Goal: Information Seeking & Learning: Find specific fact

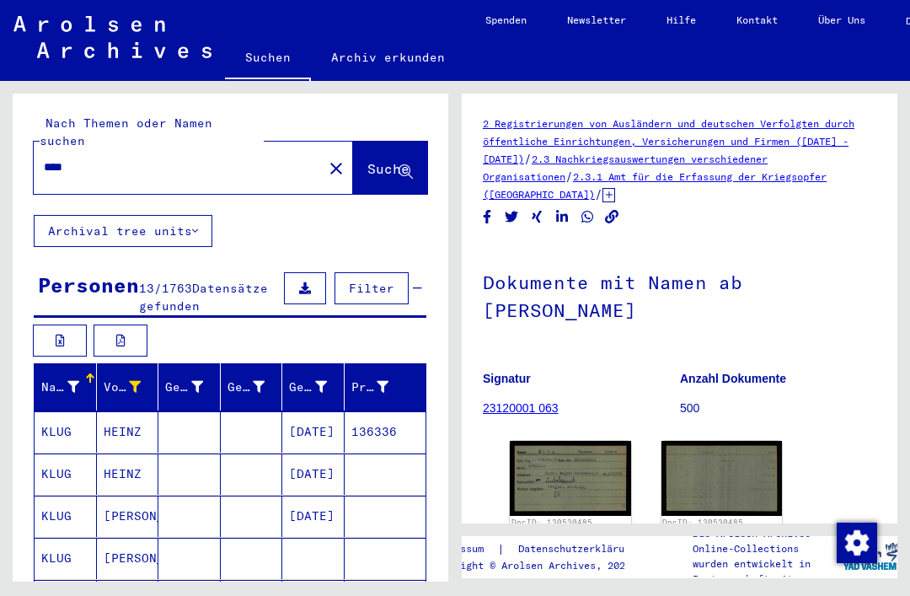
scroll to position [292, 0]
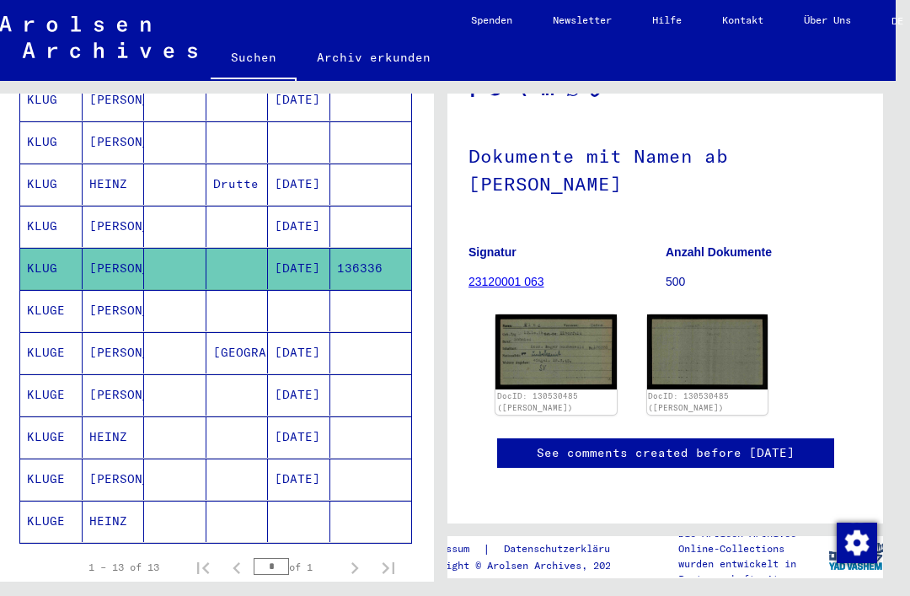
click at [739, 314] on img at bounding box center [707, 351] width 121 height 75
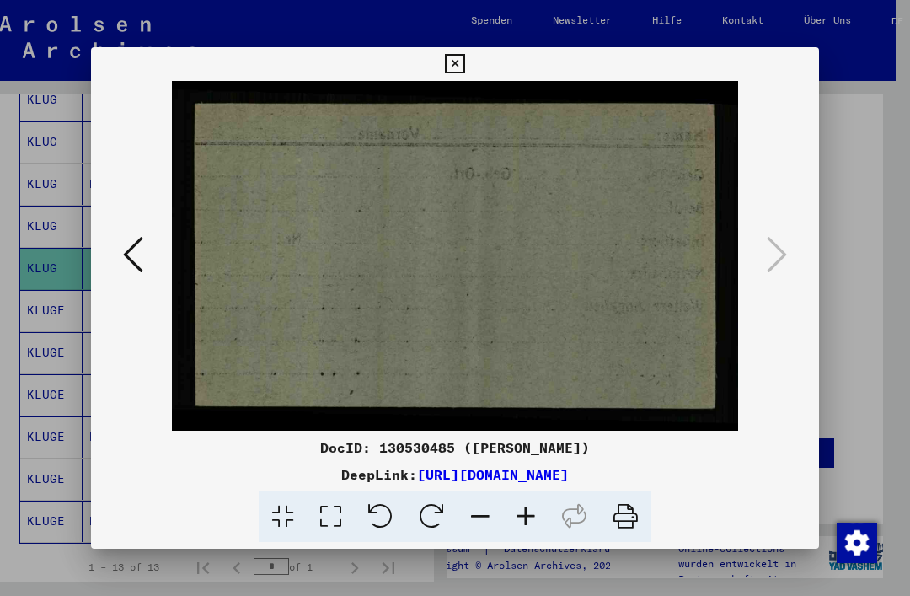
click at [464, 67] on icon at bounding box center [454, 64] width 19 height 20
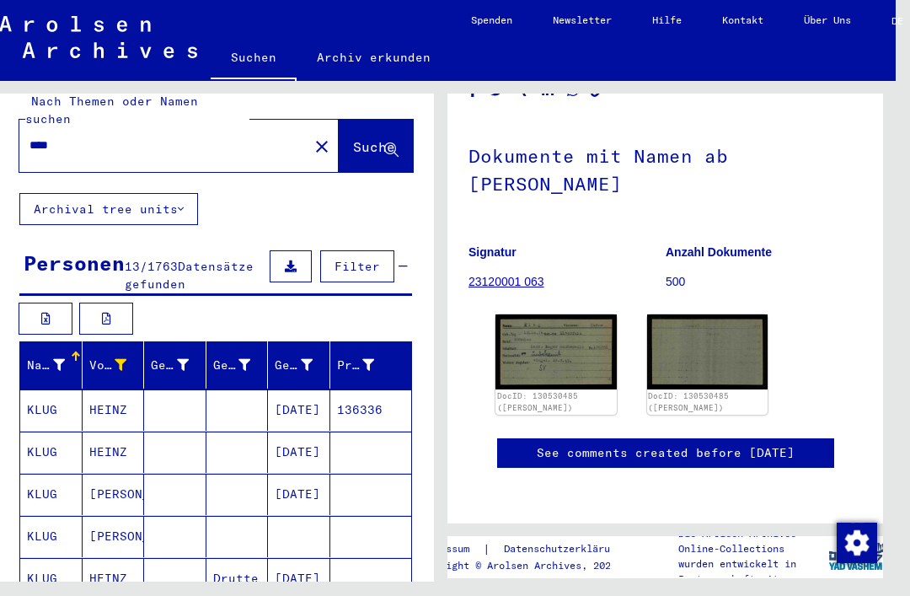
scroll to position [20, 0]
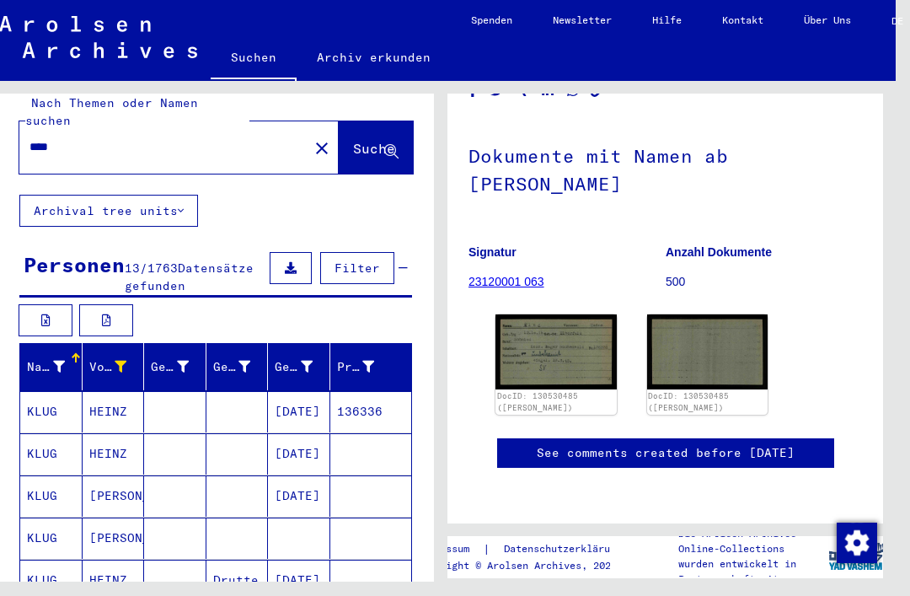
click at [84, 138] on input "****" at bounding box center [163, 147] width 269 height 18
type input "*"
type input "******"
click at [380, 140] on span "Suche" at bounding box center [374, 148] width 42 height 17
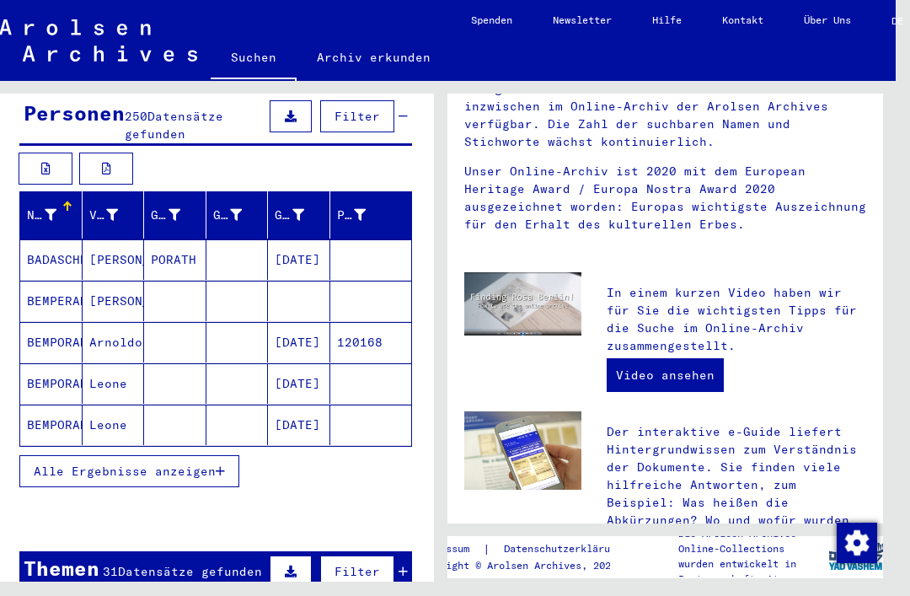
scroll to position [174, 0]
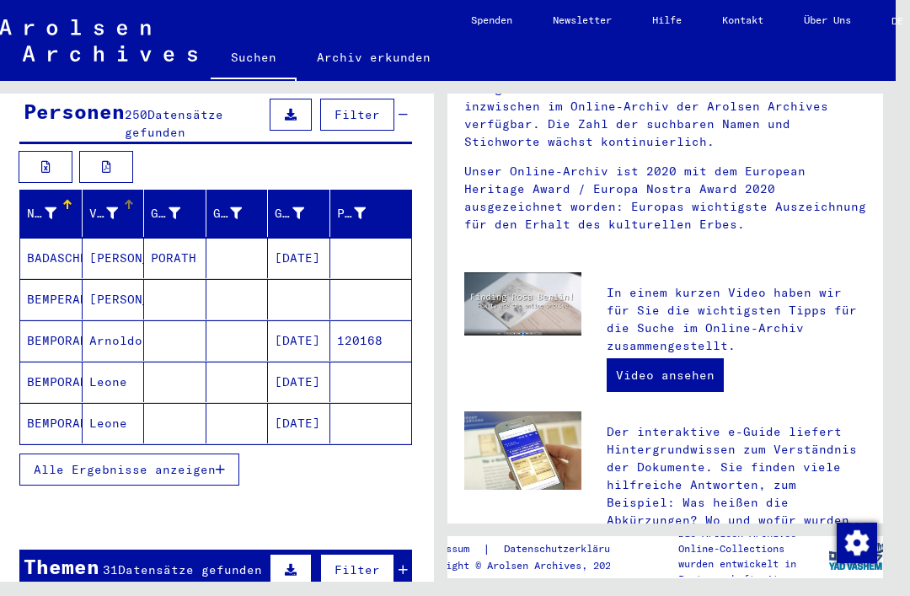
click at [114, 207] on icon at bounding box center [112, 213] width 12 height 12
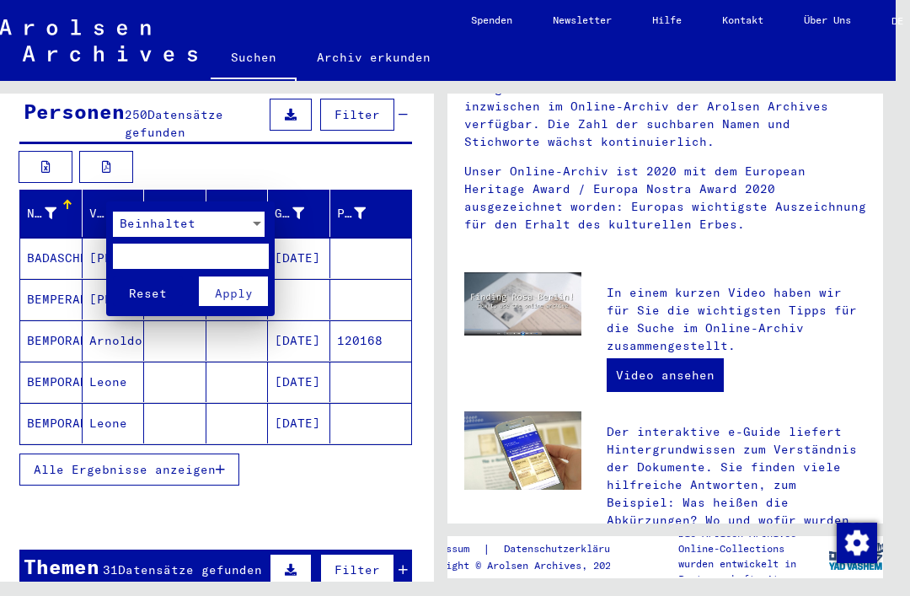
click at [139, 252] on input "text" at bounding box center [191, 256] width 156 height 25
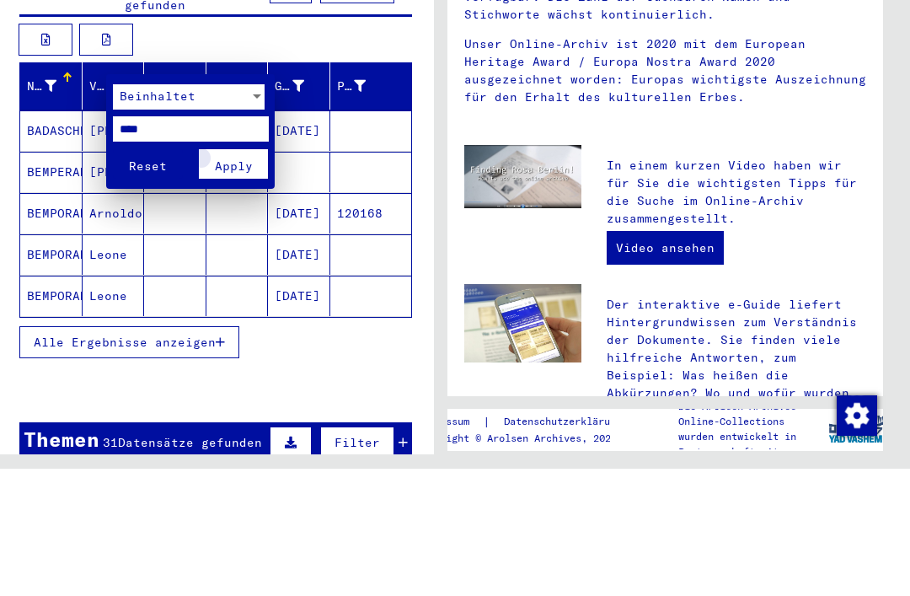
type input "****"
click at [255, 276] on button "Apply" at bounding box center [234, 290] width 70 height 29
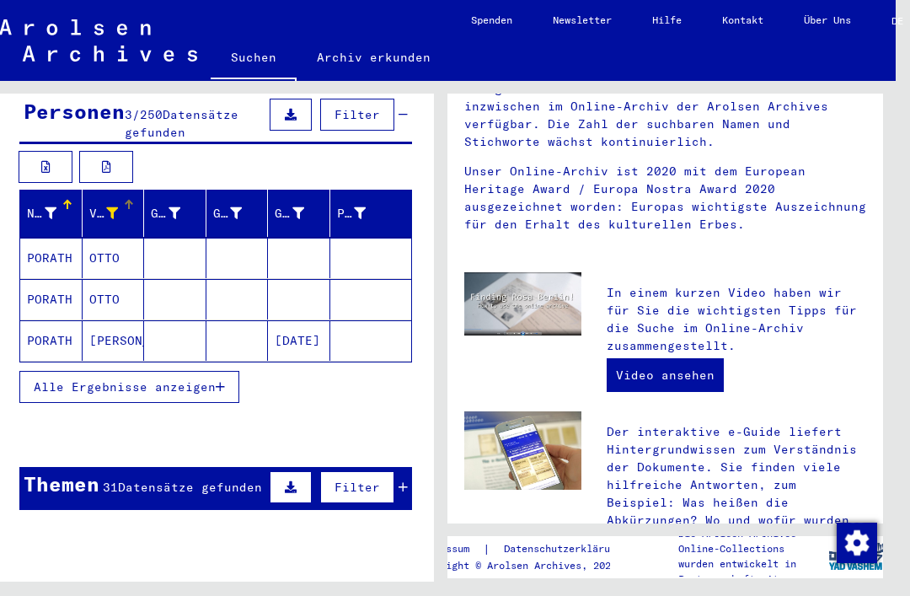
click at [104, 238] on mat-cell "OTTO" at bounding box center [114, 258] width 62 height 40
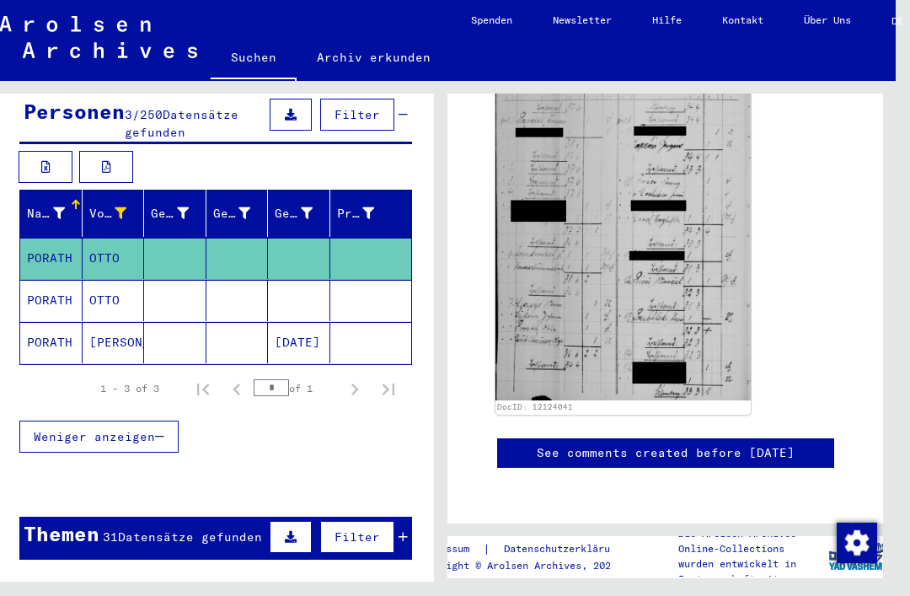
scroll to position [557, 0]
click at [48, 286] on mat-cell "PORATH" at bounding box center [51, 300] width 62 height 41
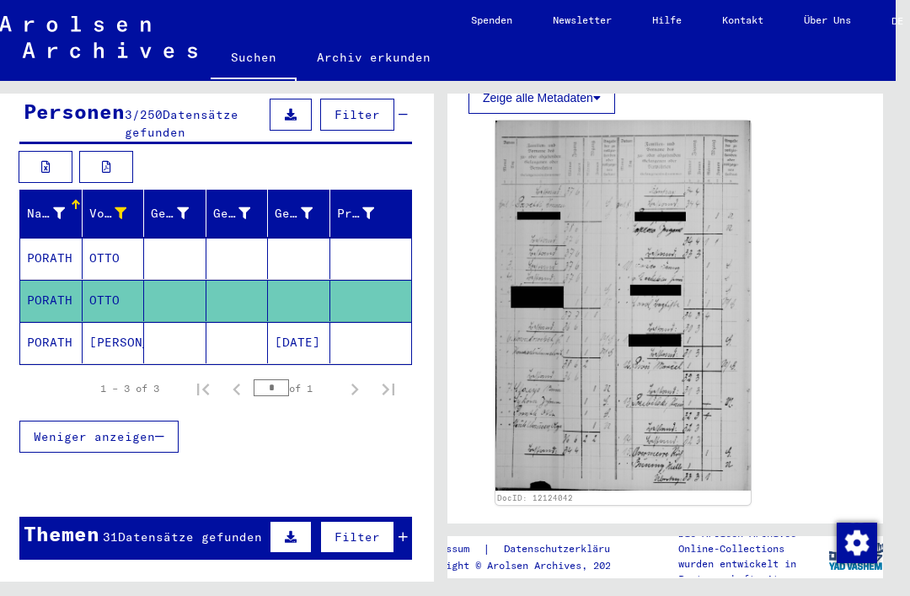
scroll to position [449, 0]
click at [591, 260] on img at bounding box center [622, 305] width 255 height 370
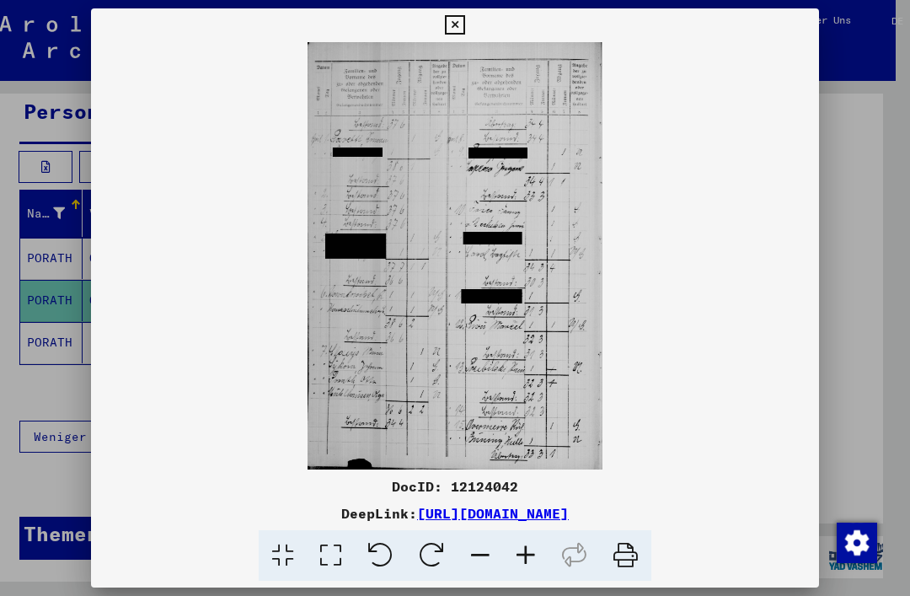
click at [464, 25] on icon at bounding box center [454, 25] width 19 height 20
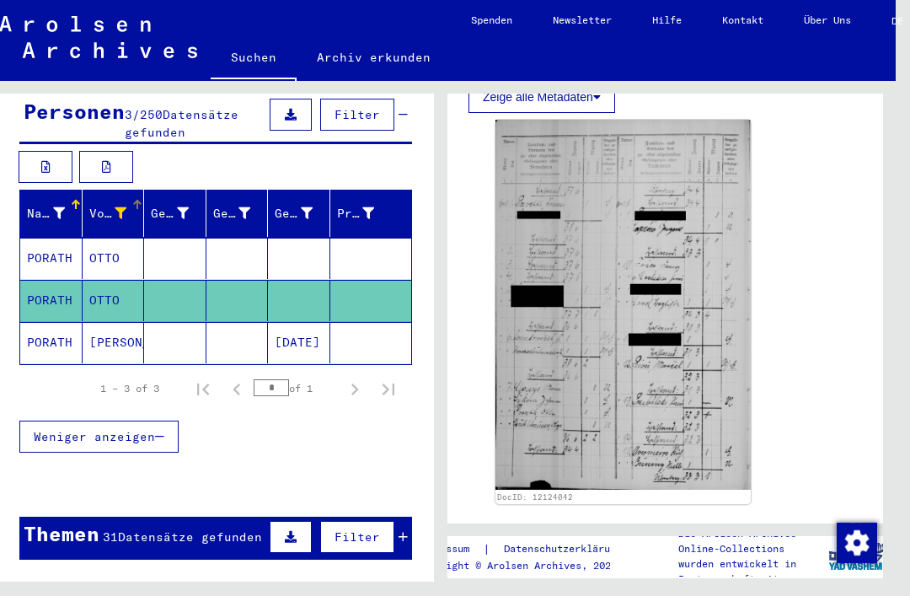
click at [120, 205] on div at bounding box center [121, 214] width 12 height 18
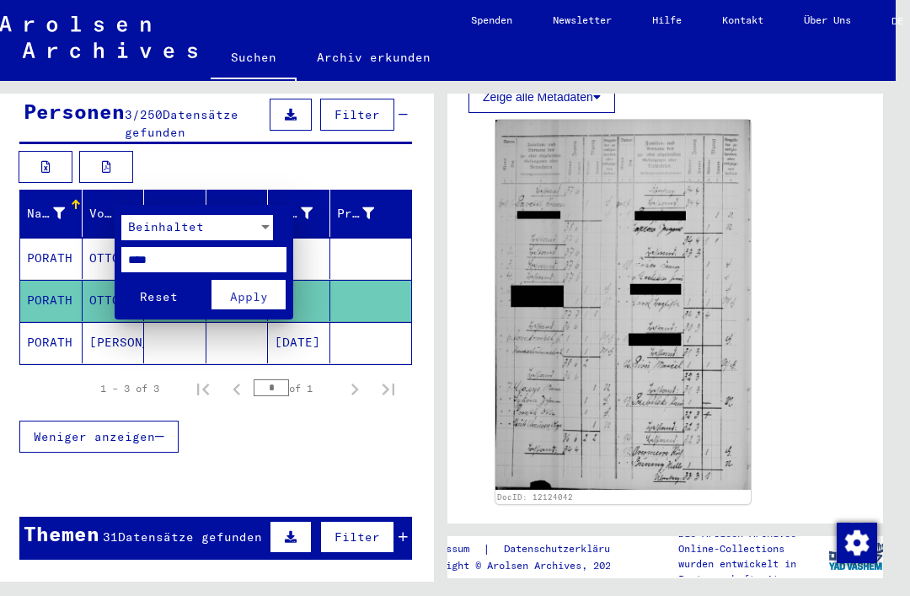
click at [171, 264] on input "****" at bounding box center [203, 259] width 165 height 25
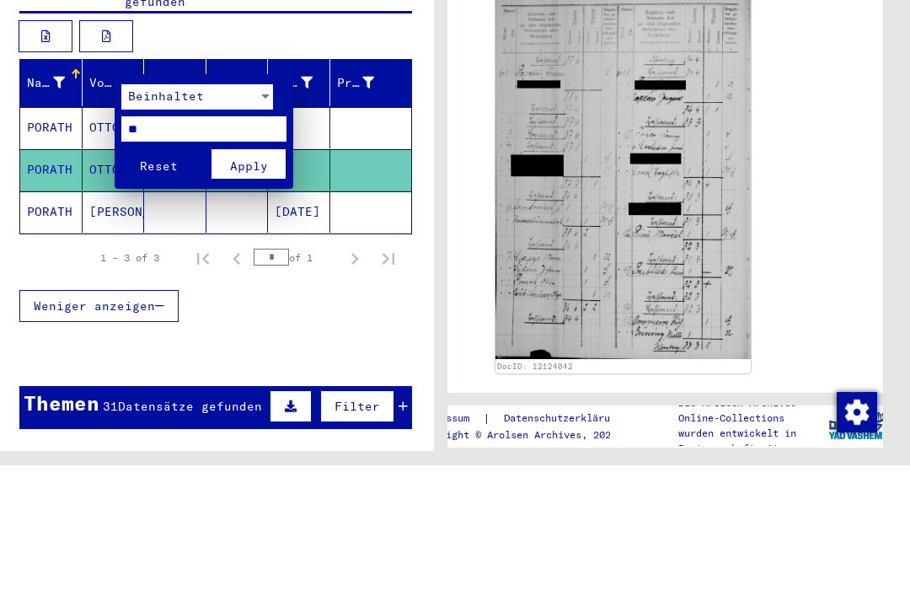
type input "*"
type input "*****"
click at [262, 280] on button "Apply" at bounding box center [248, 294] width 74 height 29
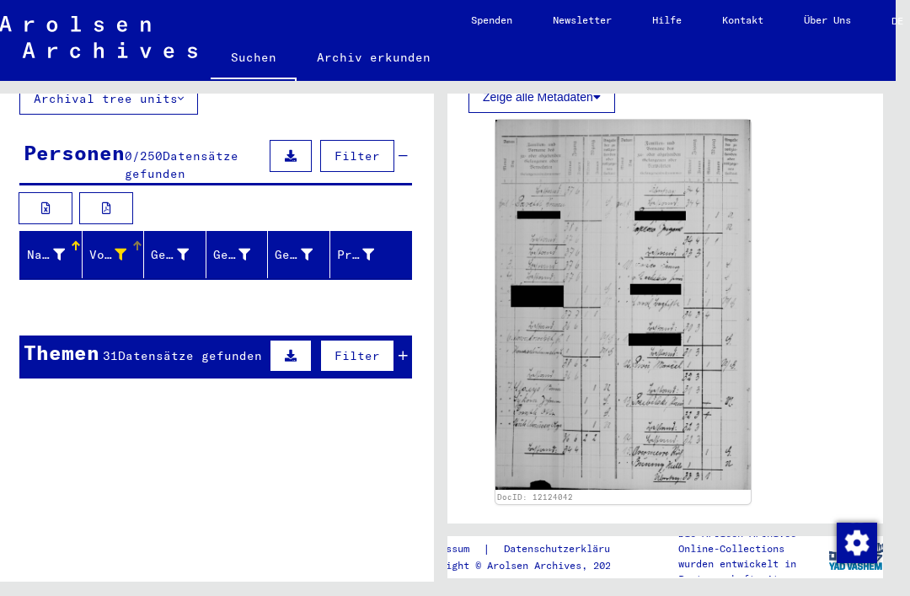
scroll to position [133, 0]
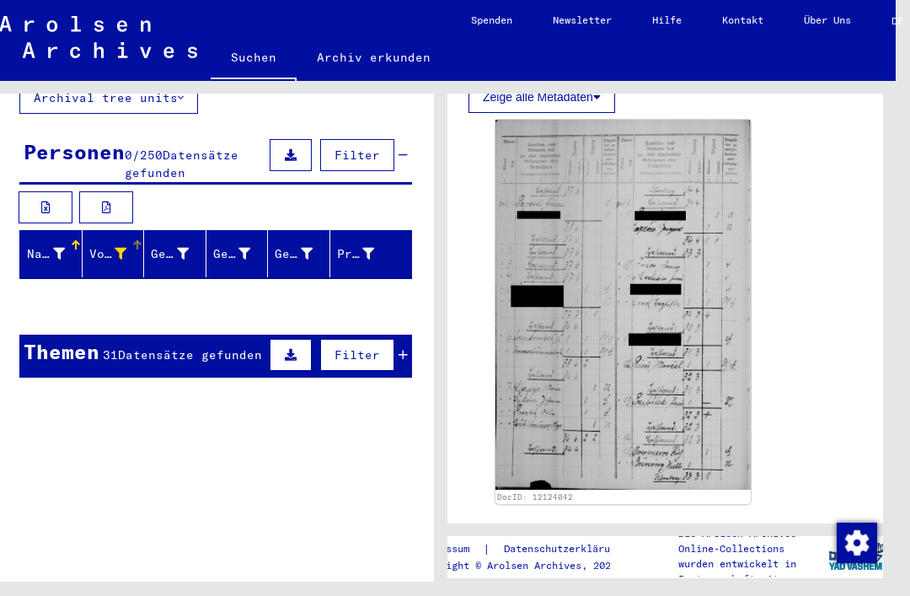
click at [120, 245] on div at bounding box center [121, 254] width 12 height 18
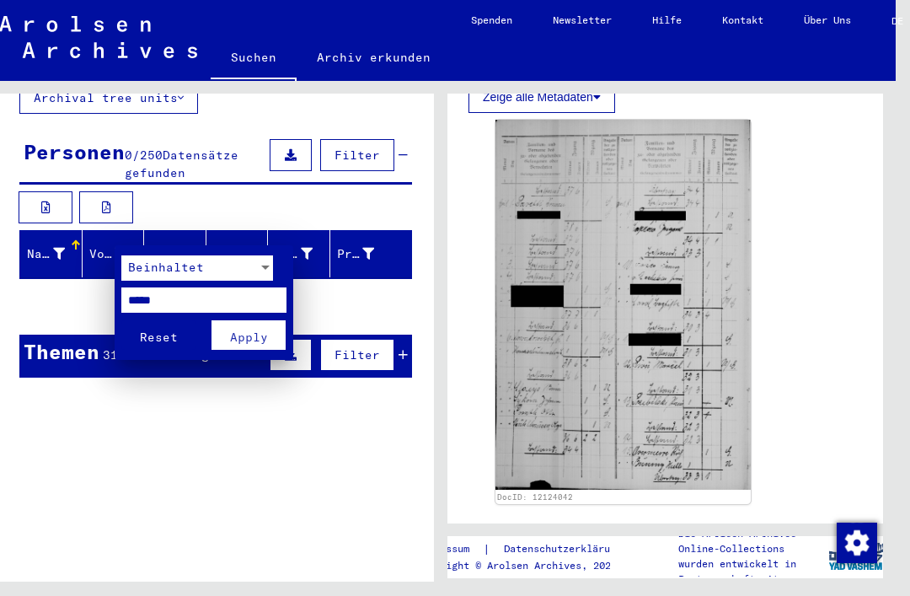
click at [65, 329] on div at bounding box center [455, 298] width 910 height 596
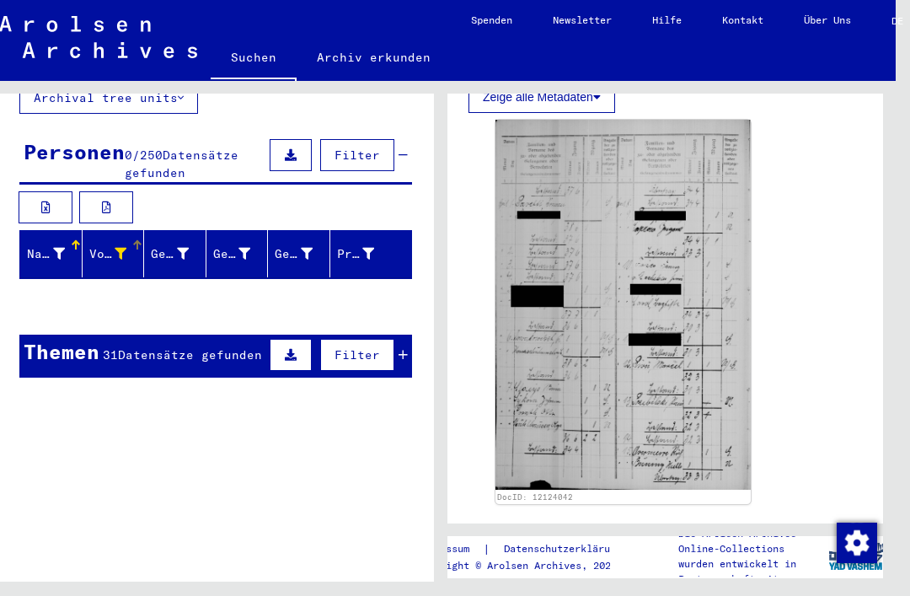
click at [119, 248] on icon at bounding box center [121, 254] width 12 height 12
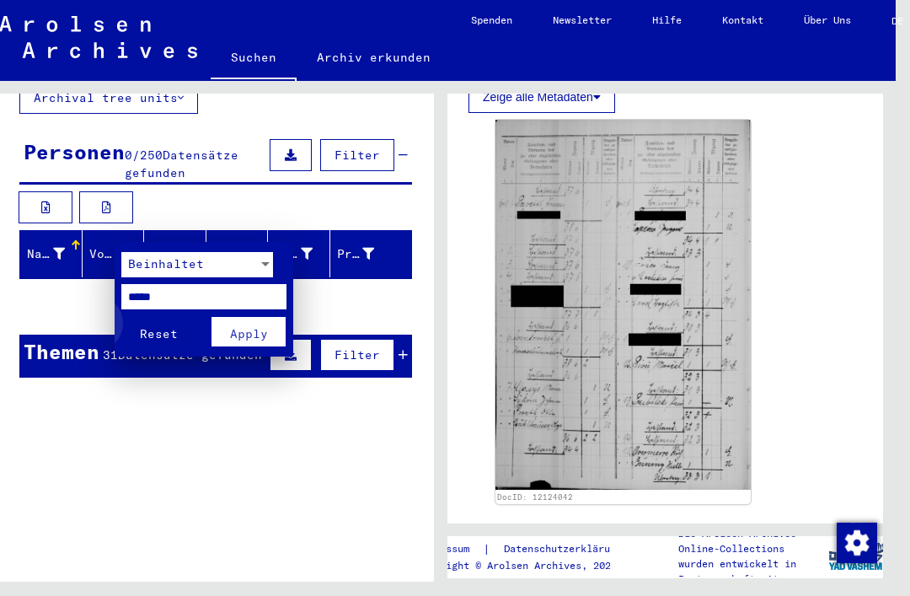
click at [151, 329] on span "Reset" at bounding box center [159, 333] width 38 height 15
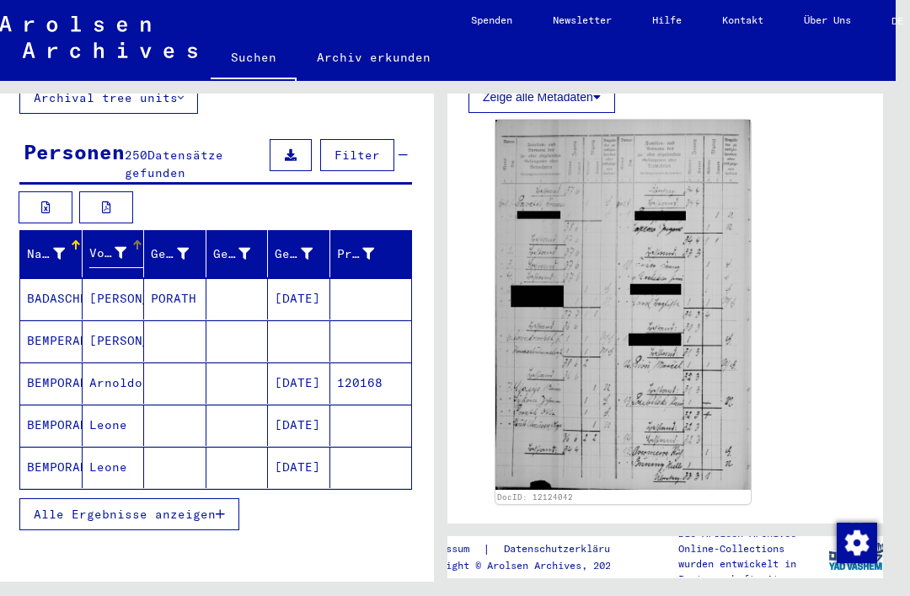
click at [53, 248] on icon at bounding box center [59, 254] width 12 height 12
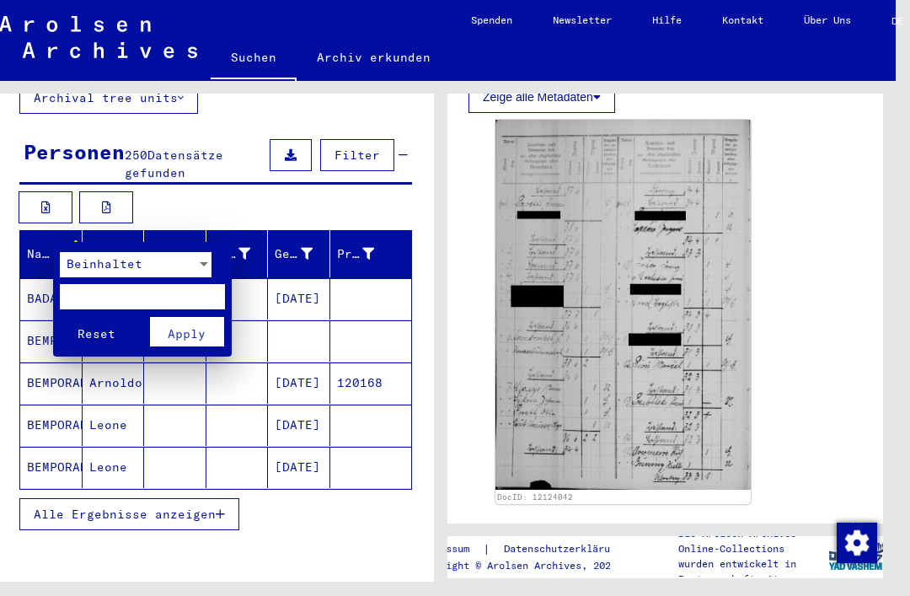
click at [90, 298] on input "text" at bounding box center [142, 296] width 165 height 25
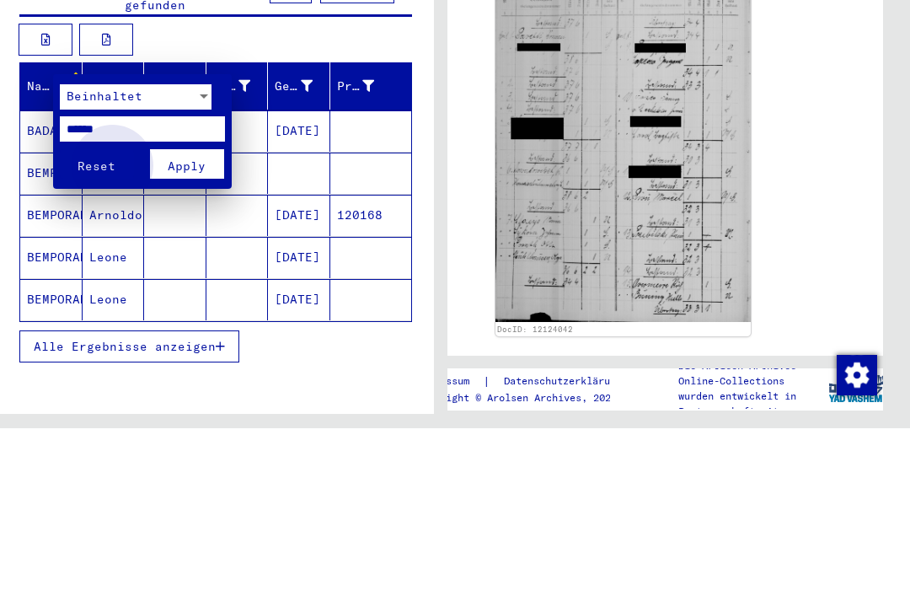
type input "******"
click at [168, 317] on button "Apply" at bounding box center [187, 331] width 74 height 29
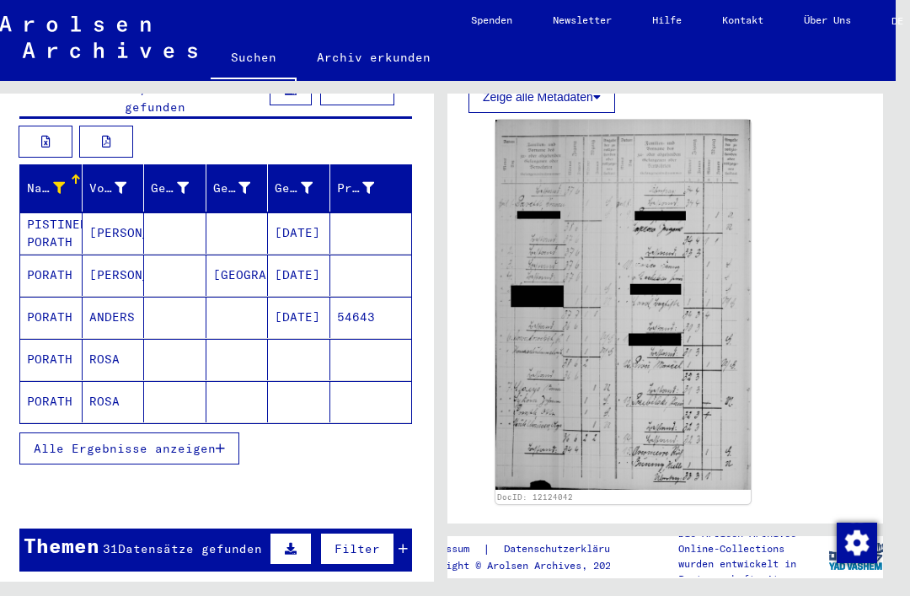
scroll to position [205, 0]
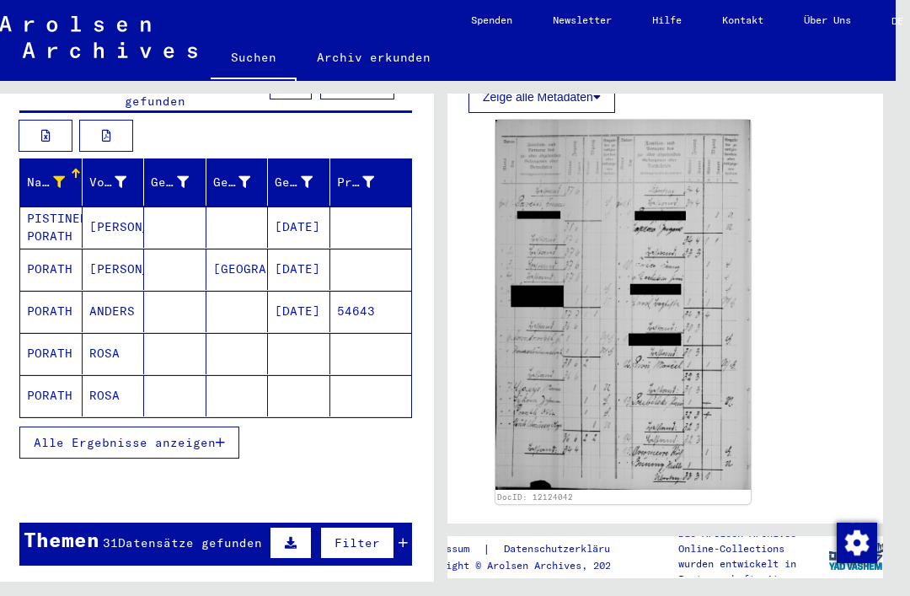
click at [81, 435] on span "Alle Ergebnisse anzeigen" at bounding box center [125, 442] width 182 height 15
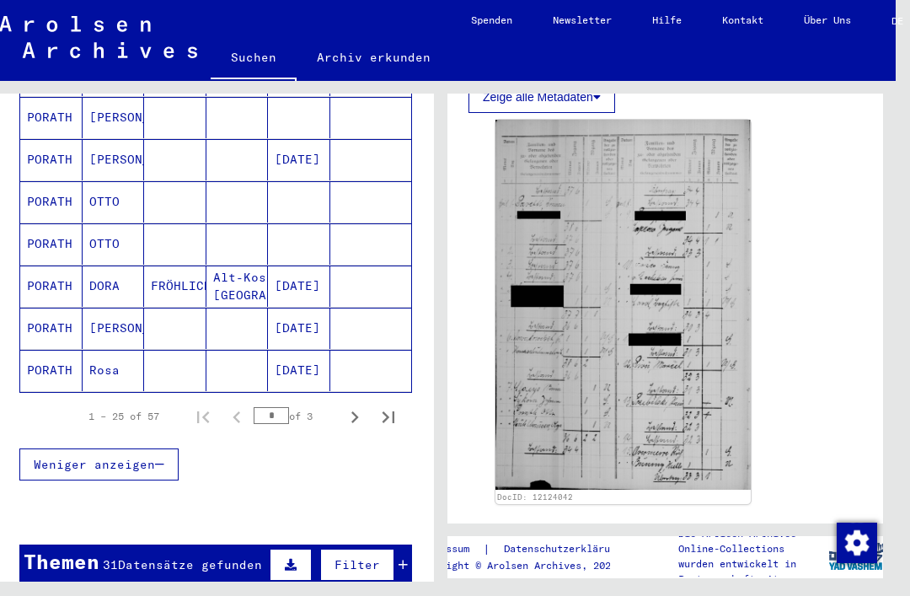
scroll to position [1073, 0]
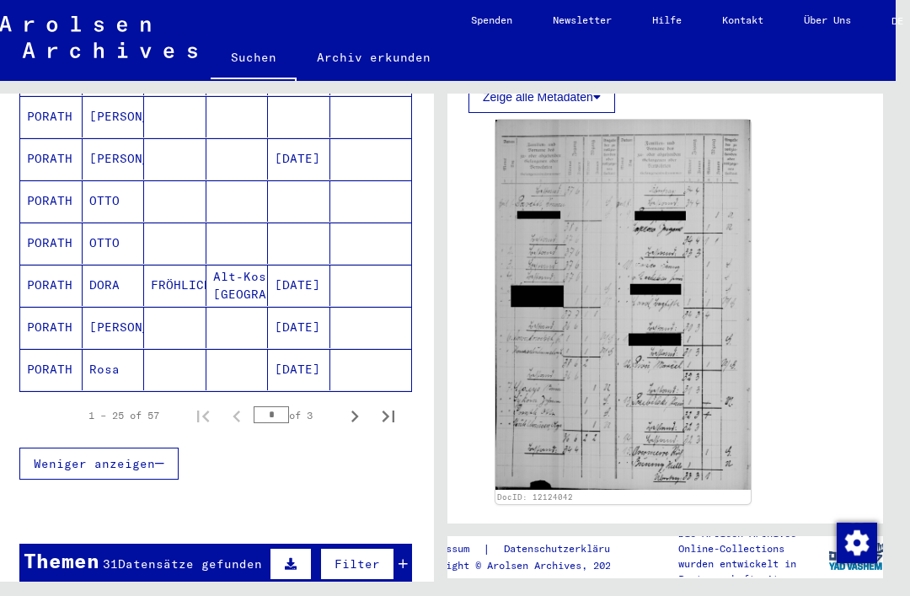
click at [51, 197] on mat-cell "PORATH" at bounding box center [51, 200] width 62 height 41
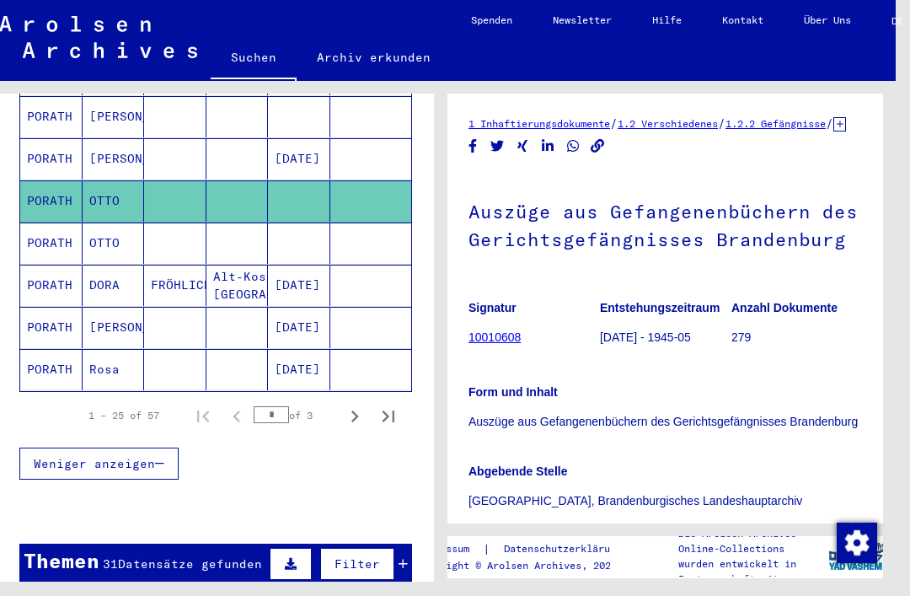
click at [53, 231] on mat-cell "PORATH" at bounding box center [51, 242] width 62 height 41
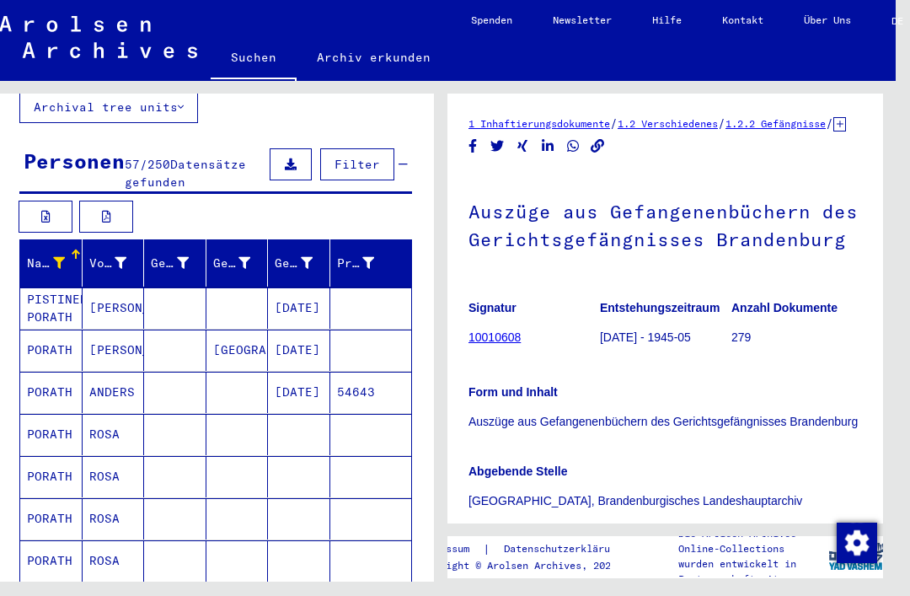
scroll to position [115, 0]
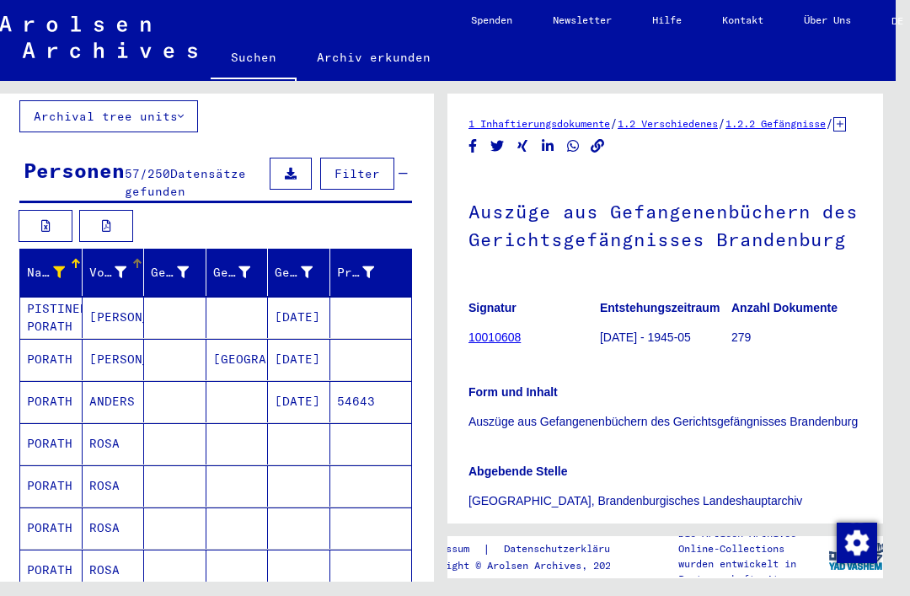
click at [125, 266] on icon at bounding box center [121, 272] width 12 height 12
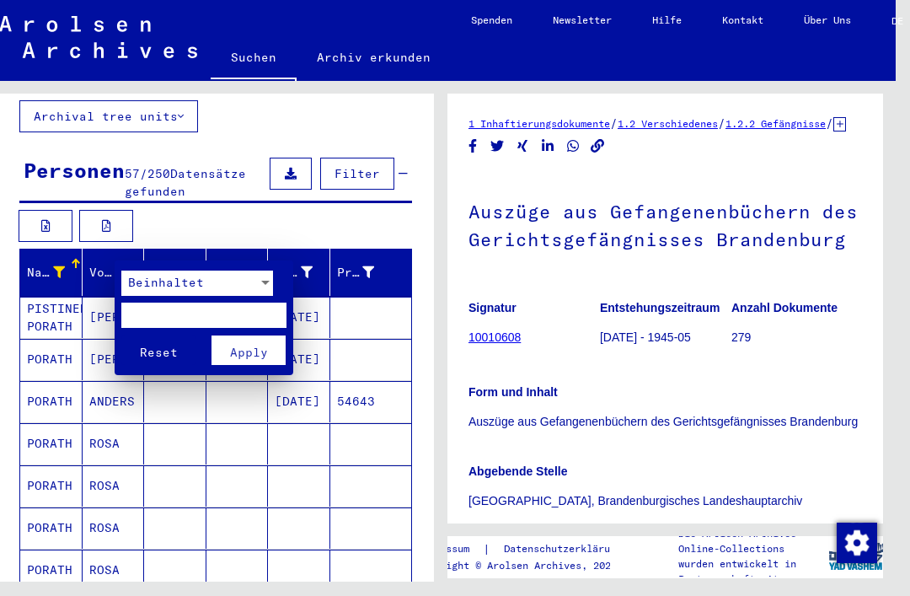
click at [248, 309] on input "text" at bounding box center [203, 314] width 165 height 25
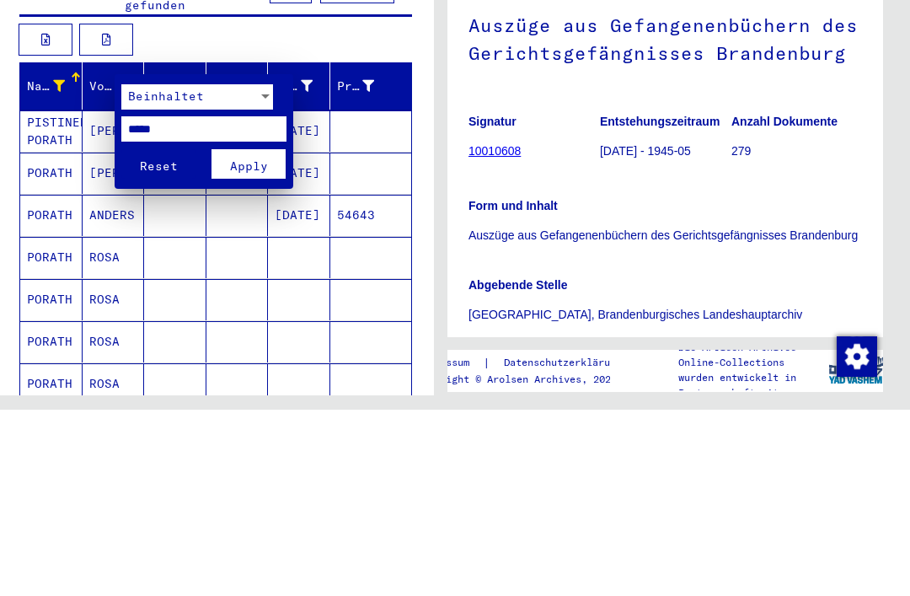
type input "*****"
click at [158, 335] on button "Reset" at bounding box center [158, 349] width 74 height 29
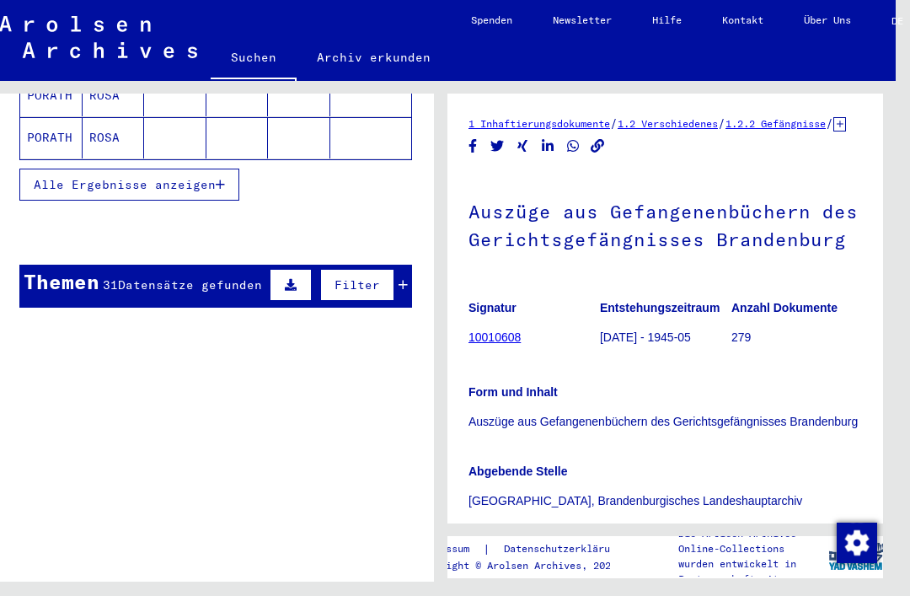
scroll to position [463, 0]
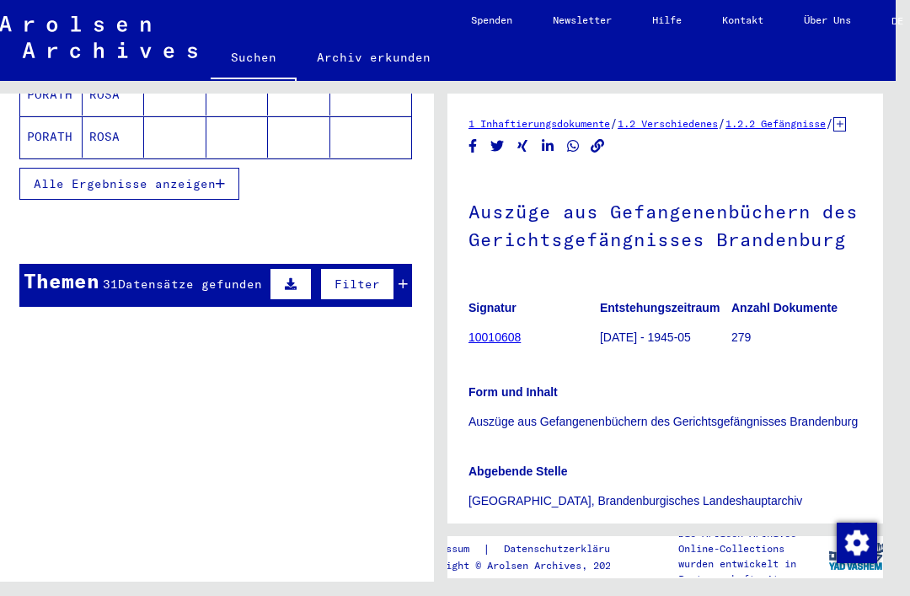
click at [63, 176] on span "Alle Ergebnisse anzeigen" at bounding box center [125, 183] width 182 height 15
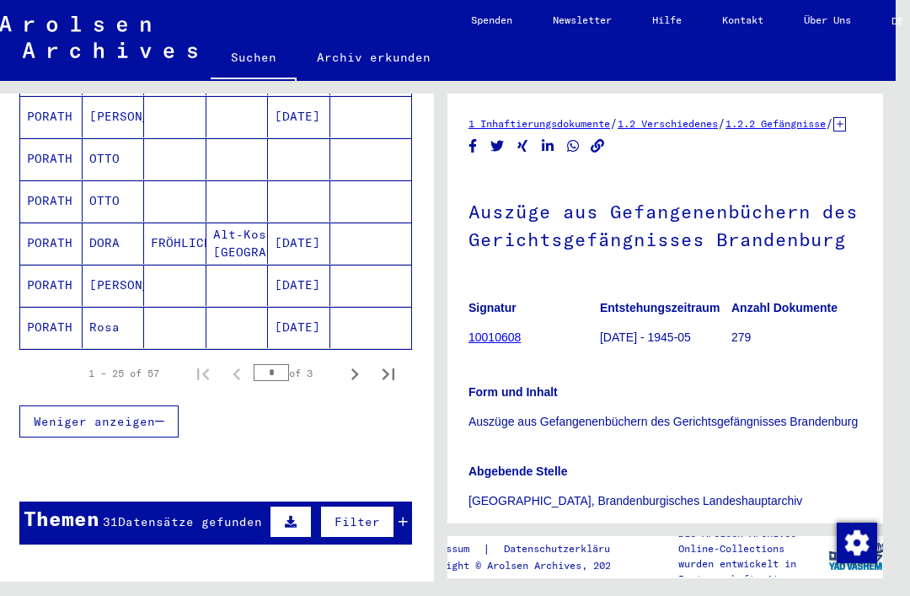
scroll to position [11, 0]
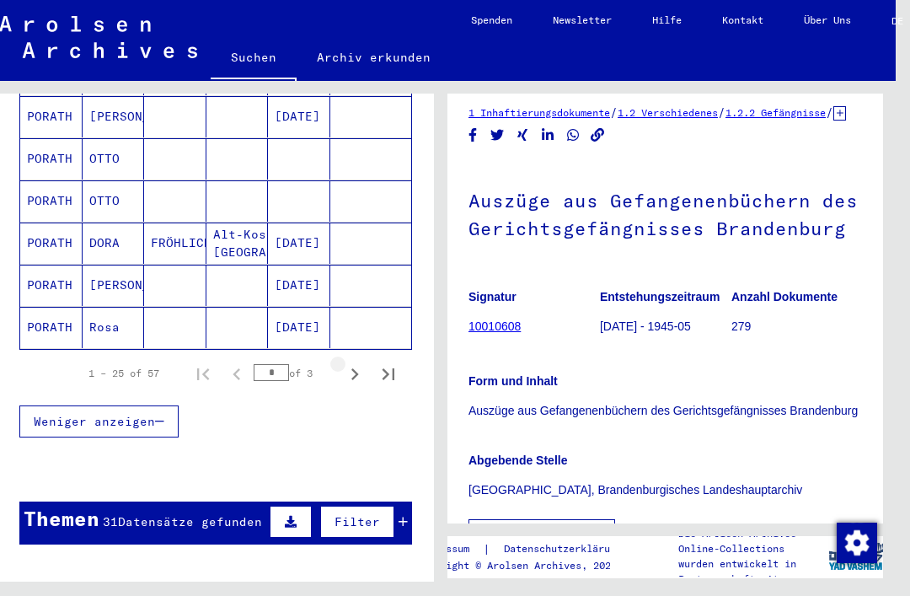
click at [361, 362] on icon "Next page" at bounding box center [355, 374] width 24 height 24
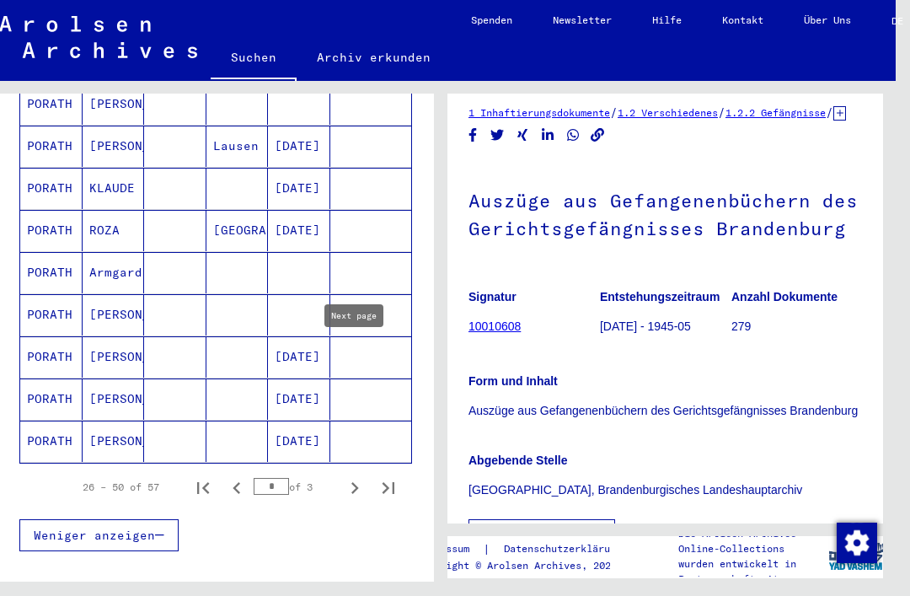
scroll to position [985, 0]
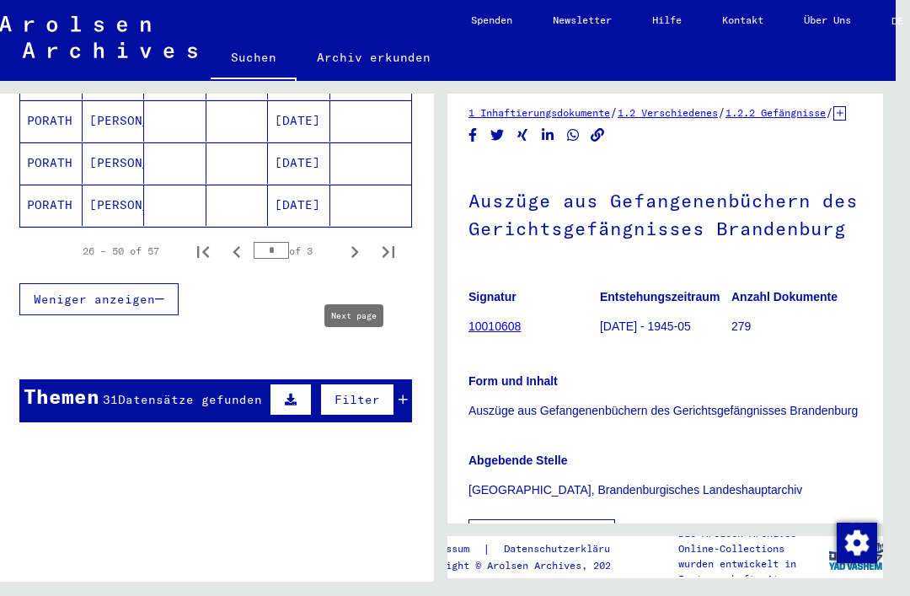
click at [359, 240] on icon "Next page" at bounding box center [355, 252] width 24 height 24
type input "*"
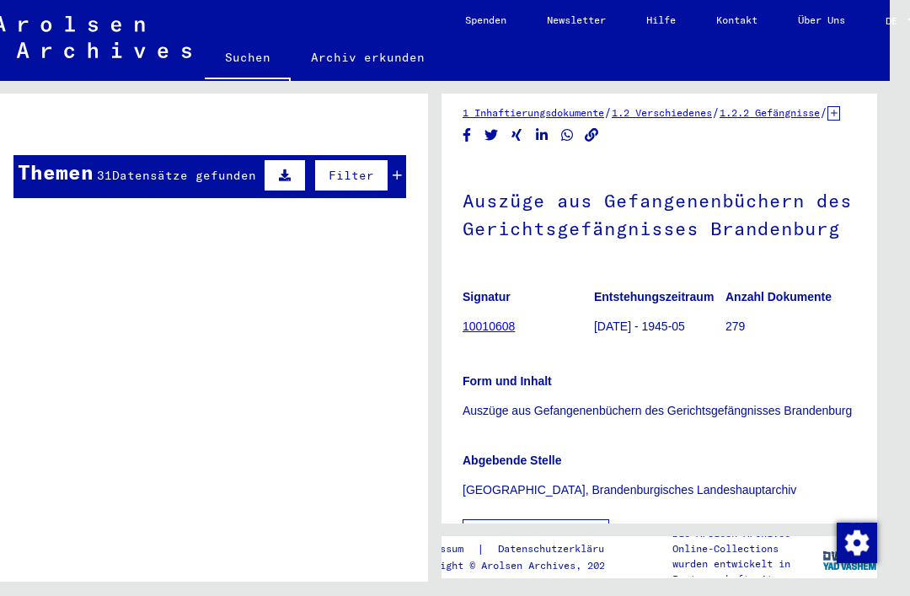
scroll to position [0, 18]
